Goal: Manage account settings

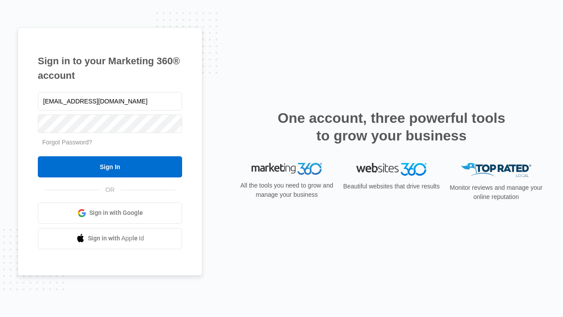
type input "[EMAIL_ADDRESS][DOMAIN_NAME]"
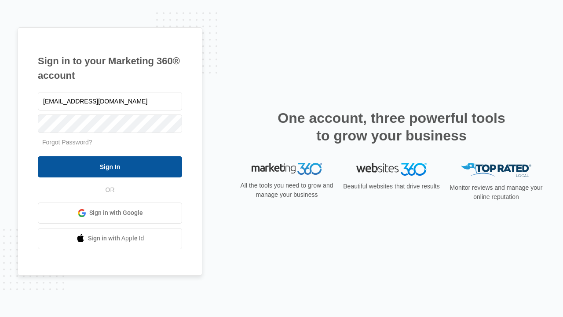
click at [110, 166] on input "Sign In" at bounding box center [110, 166] width 144 height 21
